Goal: Find specific page/section: Find specific page/section

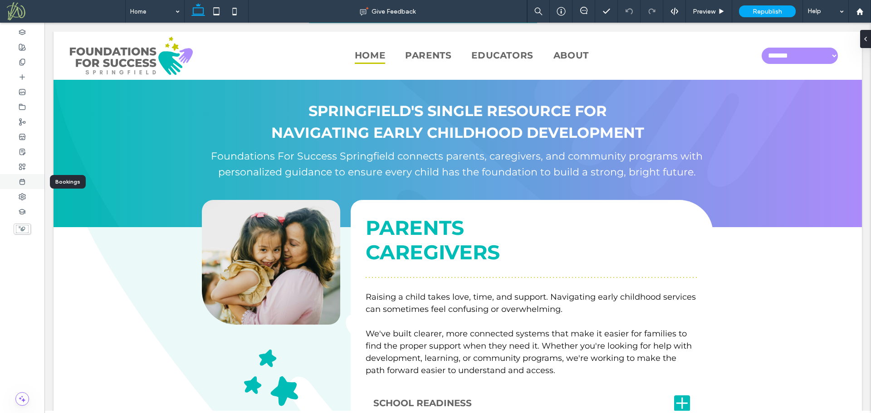
click at [33, 184] on div at bounding box center [22, 181] width 44 height 15
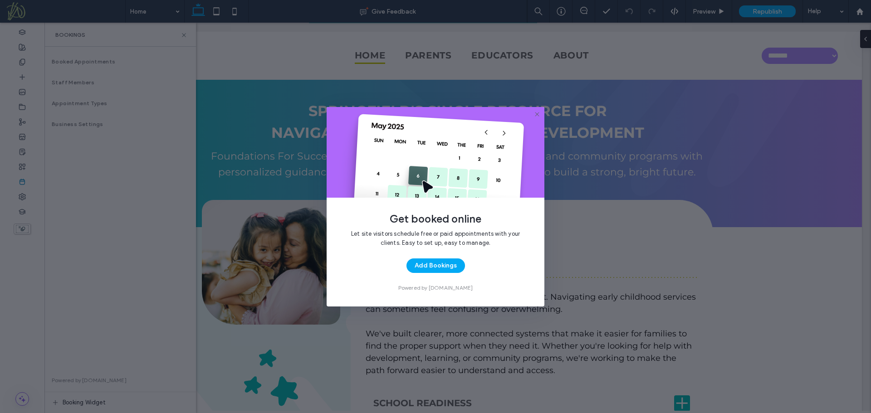
click at [537, 114] on use at bounding box center [537, 114] width 4 height 4
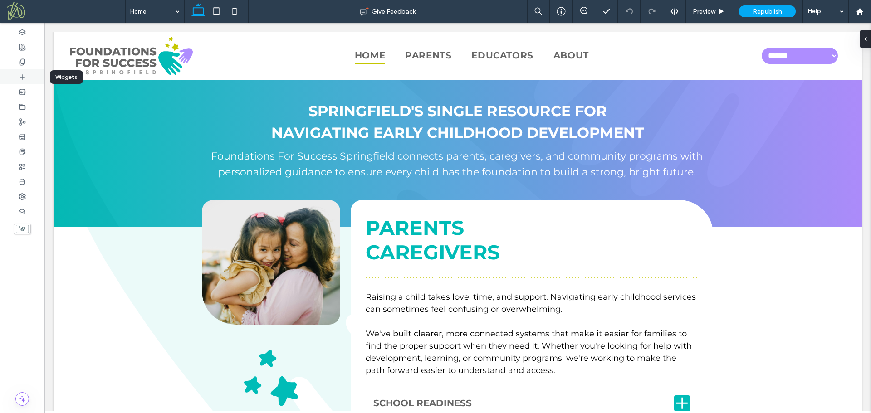
click at [34, 83] on div at bounding box center [22, 76] width 44 height 15
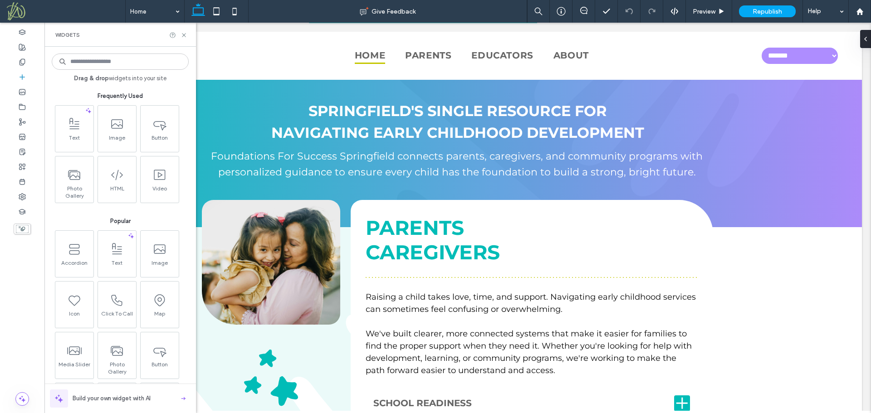
click at [101, 61] on input at bounding box center [120, 62] width 137 height 16
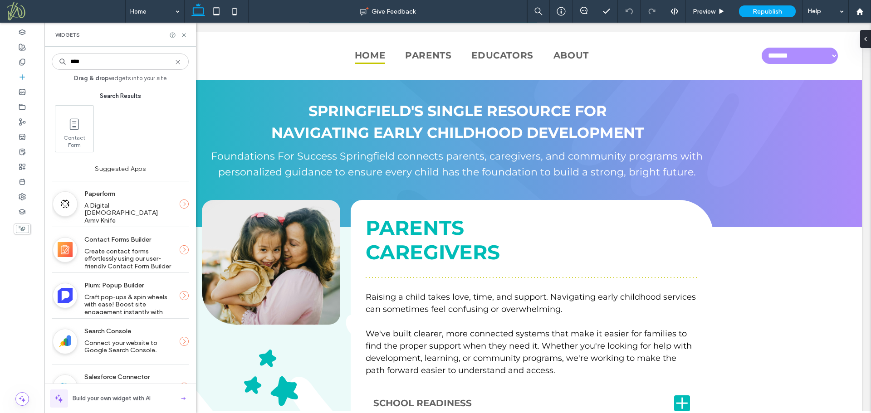
type input "****"
click at [178, 61] on icon at bounding box center [177, 61] width 7 height 7
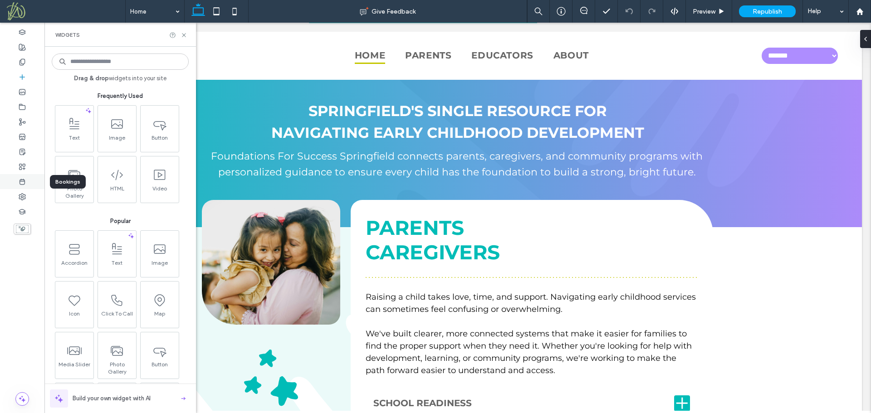
drag, startPoint x: 23, startPoint y: 177, endPoint x: 239, endPoint y: 136, distance: 220.1
click at [23, 177] on div at bounding box center [22, 181] width 44 height 15
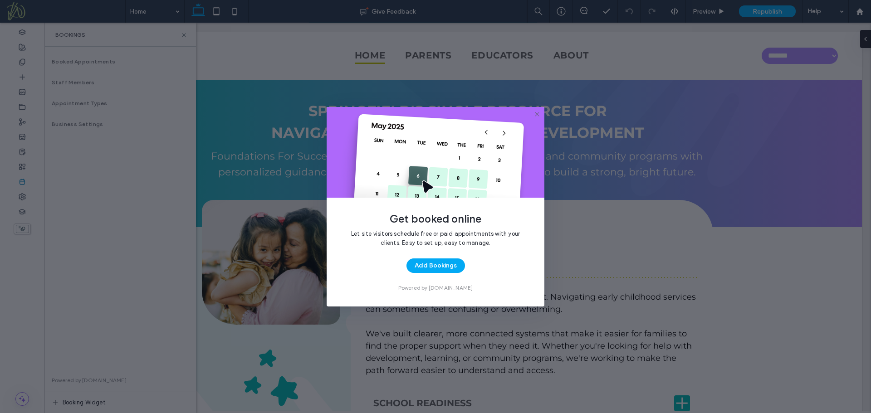
click at [536, 114] on use at bounding box center [537, 114] width 4 height 4
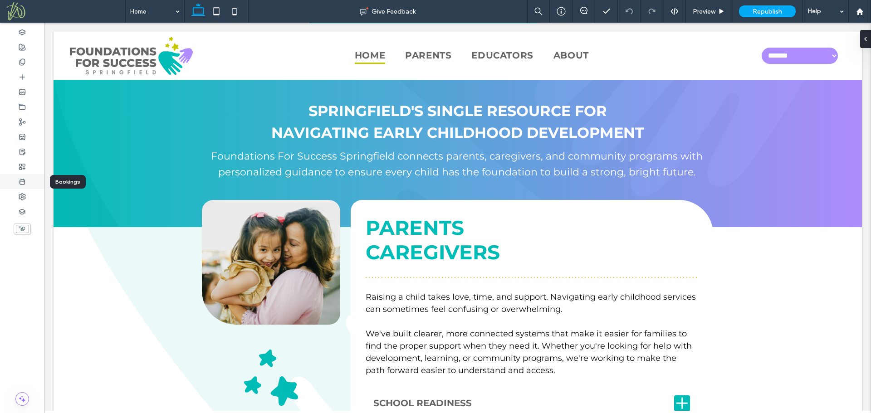
click at [22, 183] on icon at bounding box center [22, 181] width 7 height 7
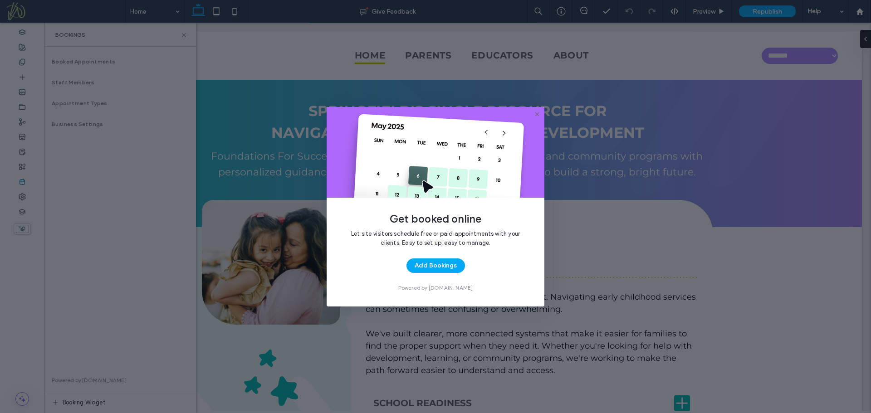
click at [537, 115] on icon at bounding box center [536, 114] width 7 height 7
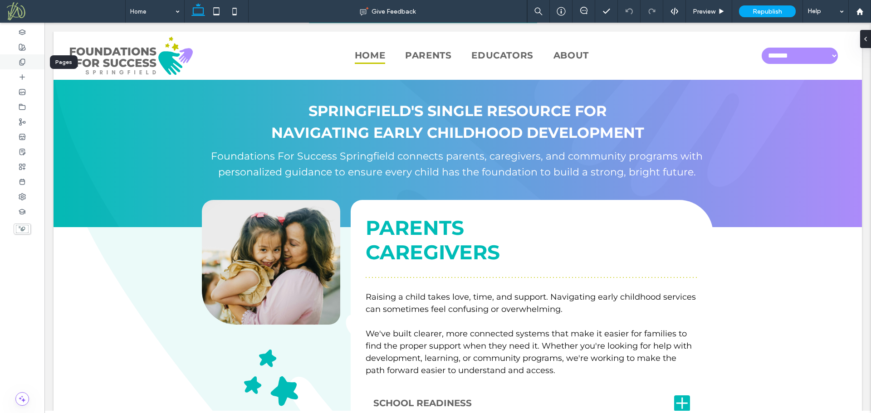
click at [26, 61] on div at bounding box center [22, 61] width 44 height 15
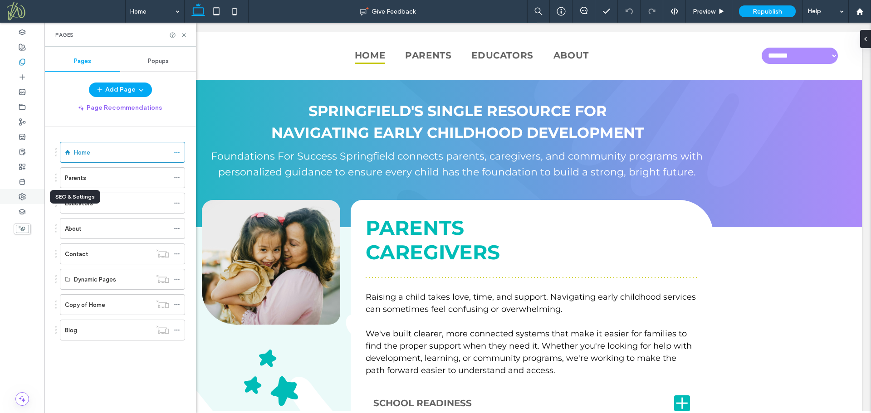
click at [25, 195] on use at bounding box center [22, 197] width 6 height 6
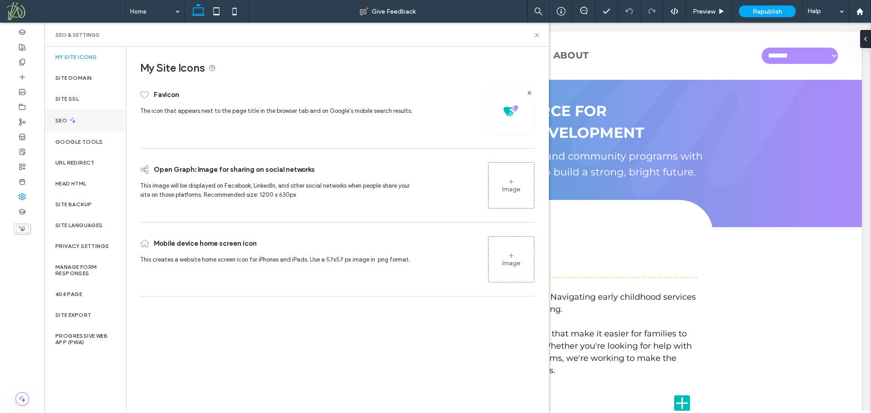
click at [71, 122] on icon at bounding box center [73, 121] width 8 height 8
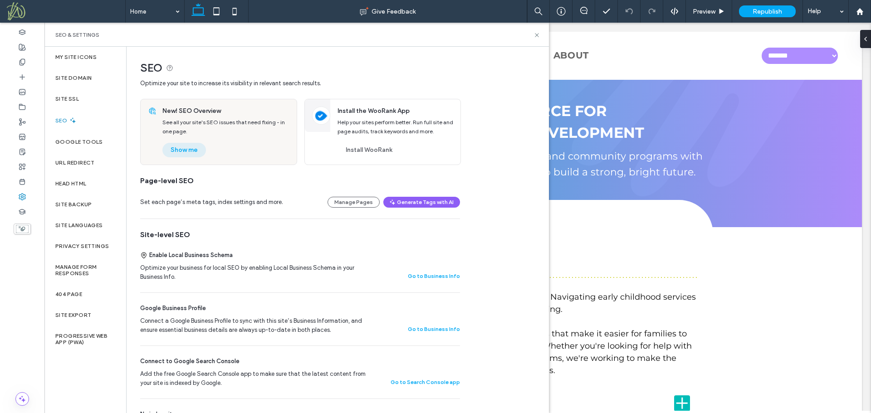
click at [189, 152] on button "Show me" at bounding box center [184, 150] width 44 height 15
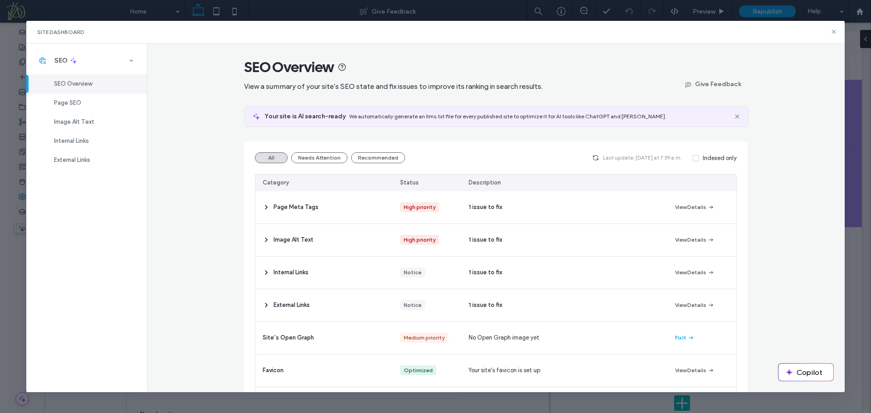
scroll to position [45, 0]
